Goal: Register for event/course

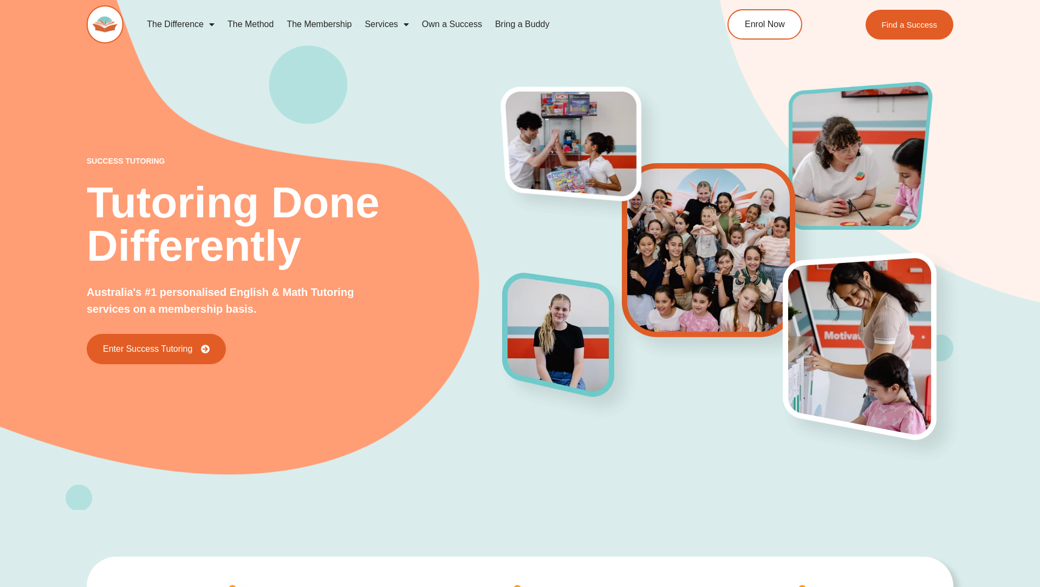
click at [759, 18] on link "Enrol Now" at bounding box center [765, 24] width 75 height 30
click at [764, 28] on span "Enrol Now" at bounding box center [764, 24] width 42 height 9
click at [0, 0] on div at bounding box center [0, 0] width 0 height 0
click at [764, 28] on span "Enrol Now" at bounding box center [764, 24] width 42 height 9
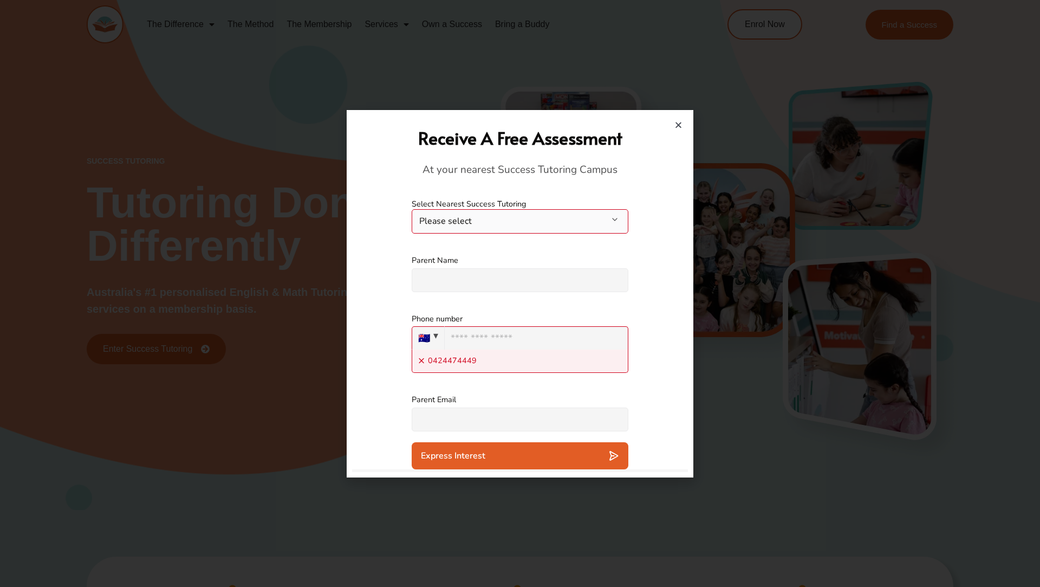
click at [679, 125] on icon "Close" at bounding box center [678, 125] width 8 height 8
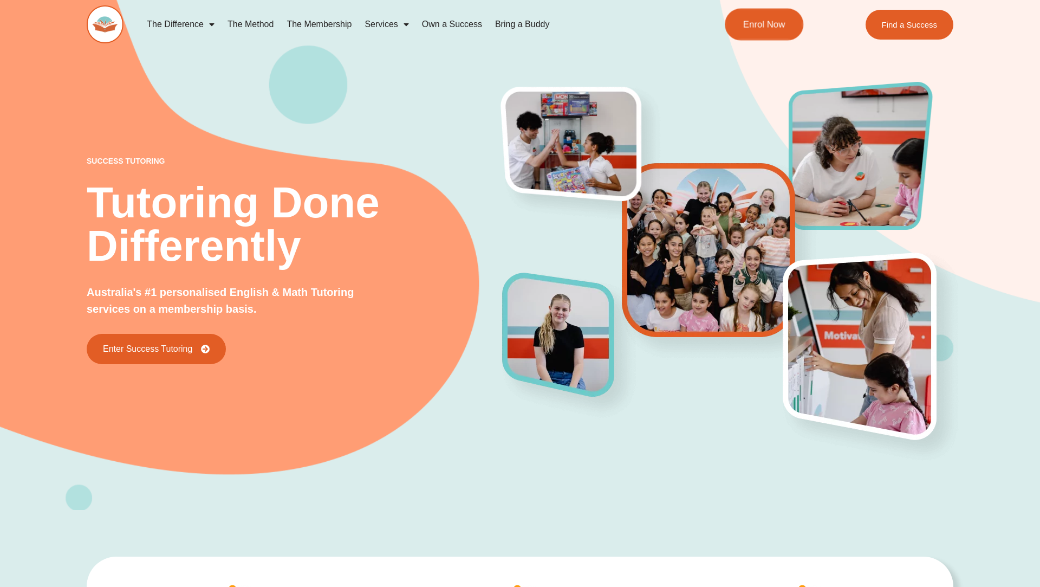
click at [757, 23] on span "Enrol Now" at bounding box center [764, 24] width 42 height 9
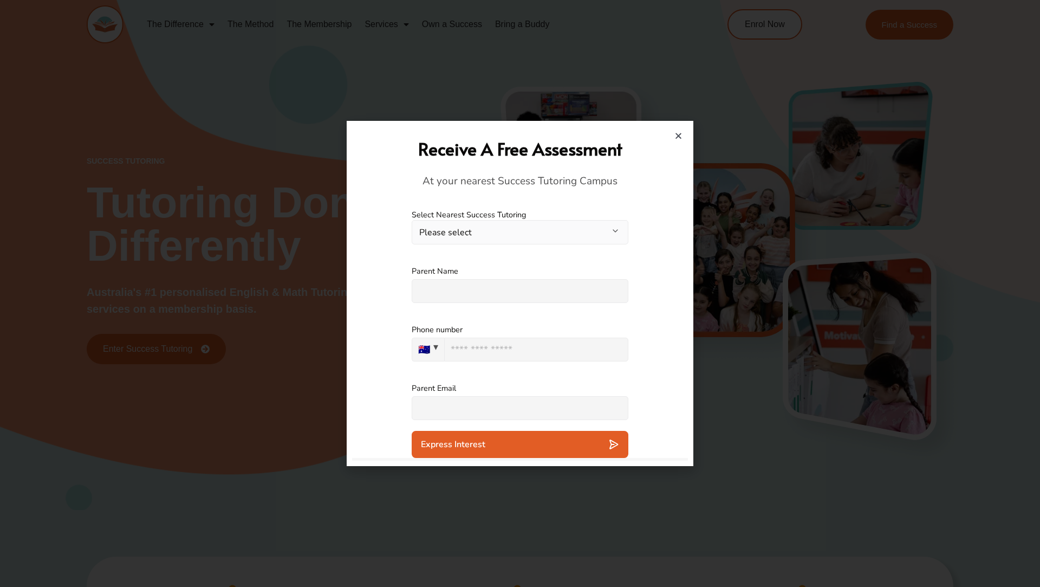
click at [671, 132] on div "Receive A Free Assessment At your nearest Success Tutoring Campus" at bounding box center [520, 162] width 325 height 73
click at [677, 134] on icon "Close" at bounding box center [678, 136] width 8 height 8
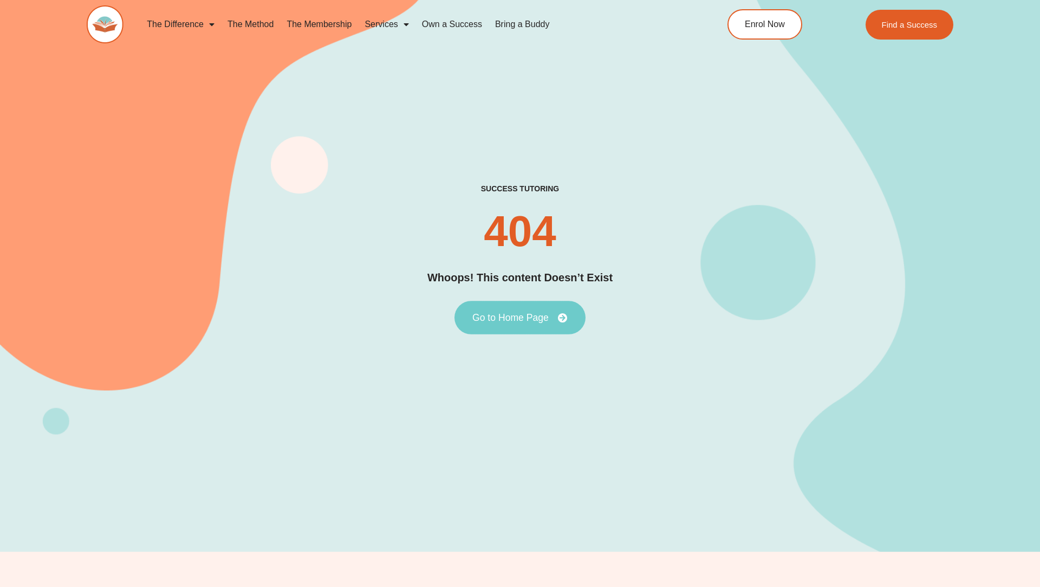
click at [520, 318] on span "Go to Home Page" at bounding box center [510, 318] width 76 height 10
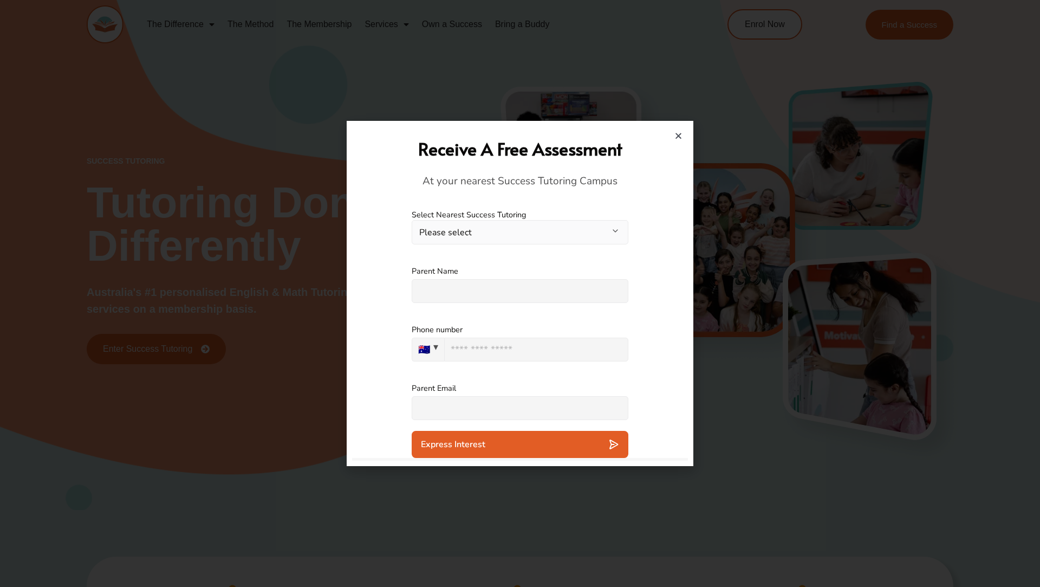
click at [678, 134] on icon "Close" at bounding box center [678, 136] width 8 height 8
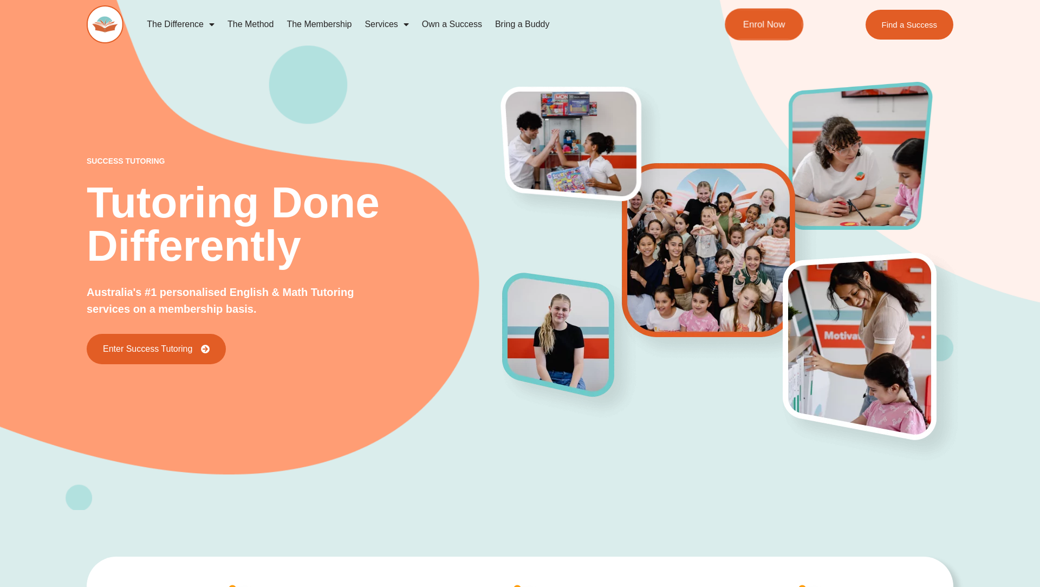
click at [761, 35] on link "Enrol Now" at bounding box center [764, 25] width 79 height 32
